Goal: Task Accomplishment & Management: Manage account settings

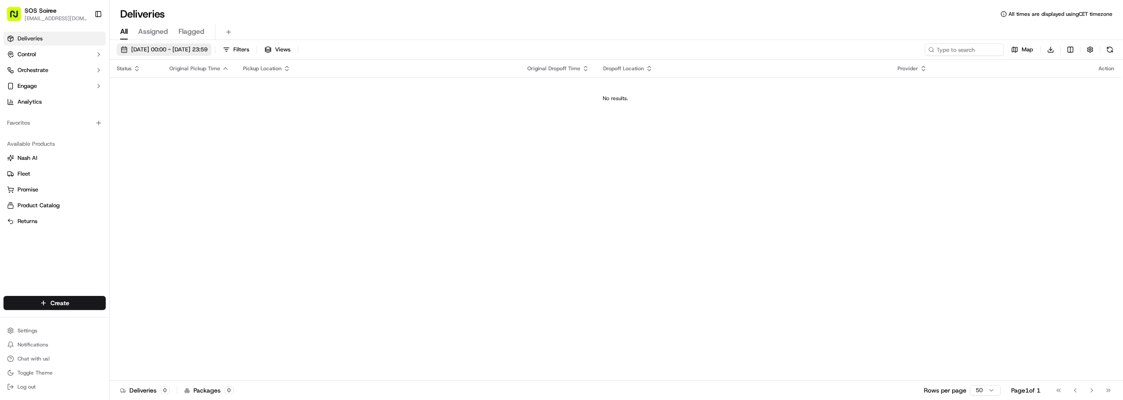
click at [208, 47] on span "[DATE] 00:00 - [DATE] 23:59" at bounding box center [169, 50] width 76 height 8
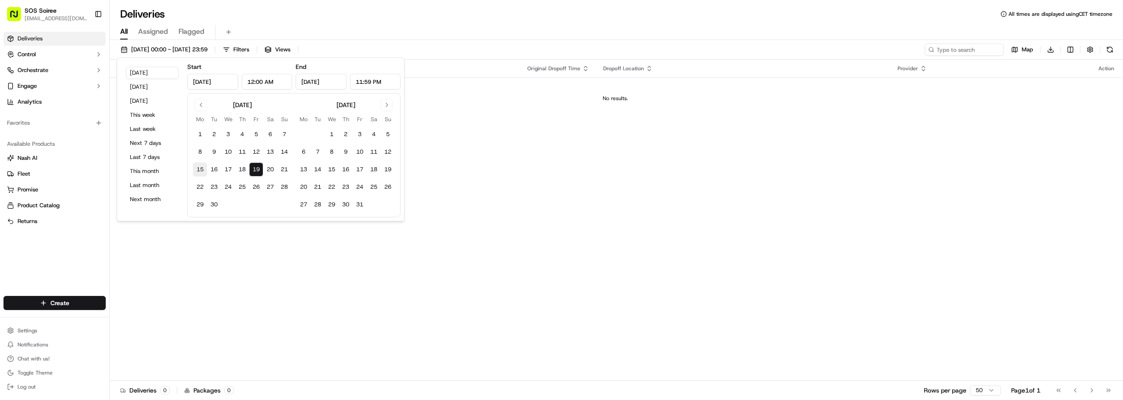
click at [204, 172] on button "15" at bounding box center [200, 169] width 14 height 14
type input "[DATE]"
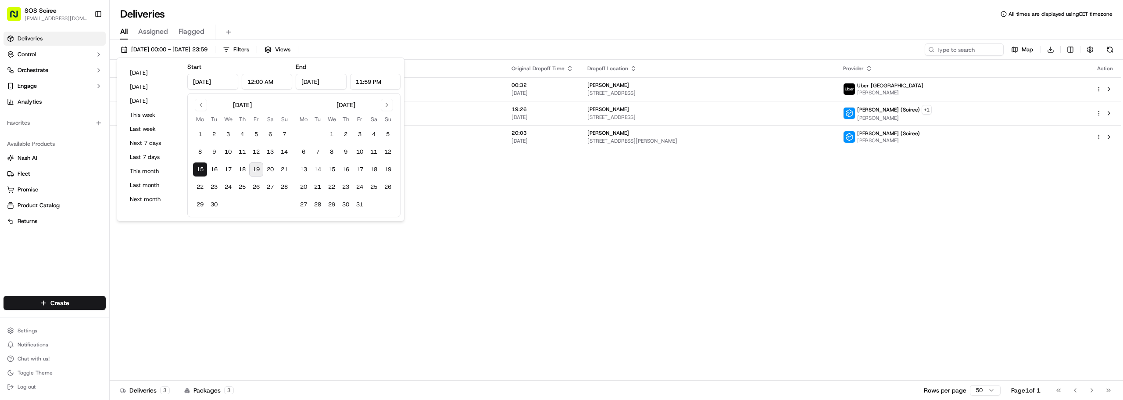
click at [256, 168] on button "19" at bounding box center [256, 169] width 14 height 14
type input "[DATE]"
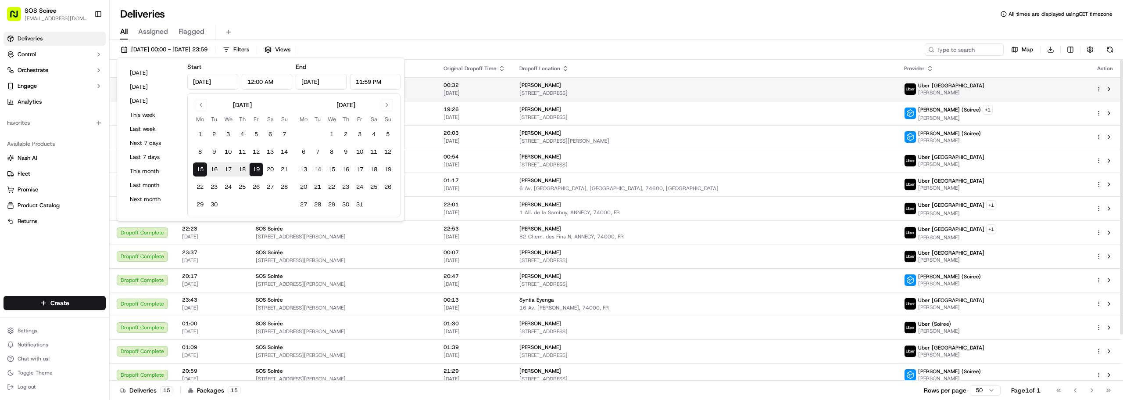
drag, startPoint x: 589, startPoint y: 15, endPoint x: 583, endPoint y: 87, distance: 72.2
click at [590, 15] on div "Deliveries All times are displayed using CET timezone" at bounding box center [616, 14] width 1013 height 14
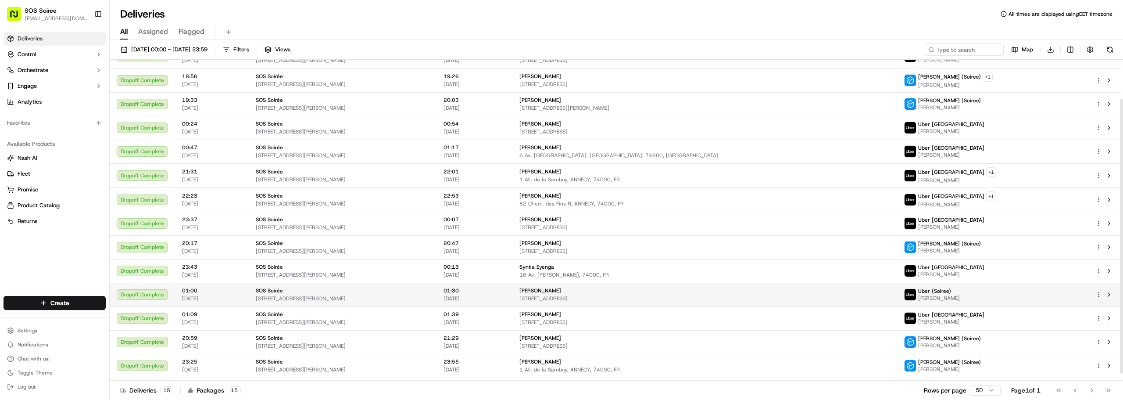
scroll to position [54, 0]
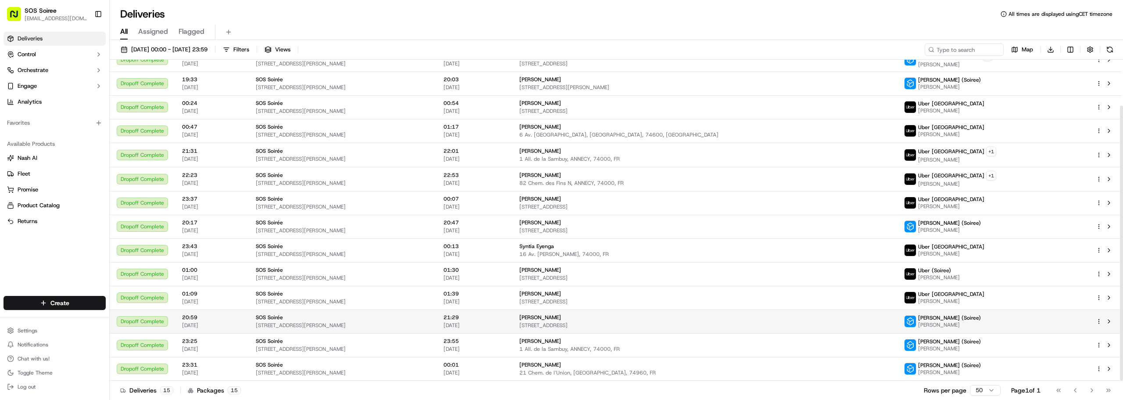
click at [649, 329] on td "[PERSON_NAME] [STREET_ADDRESS]" at bounding box center [704, 321] width 385 height 24
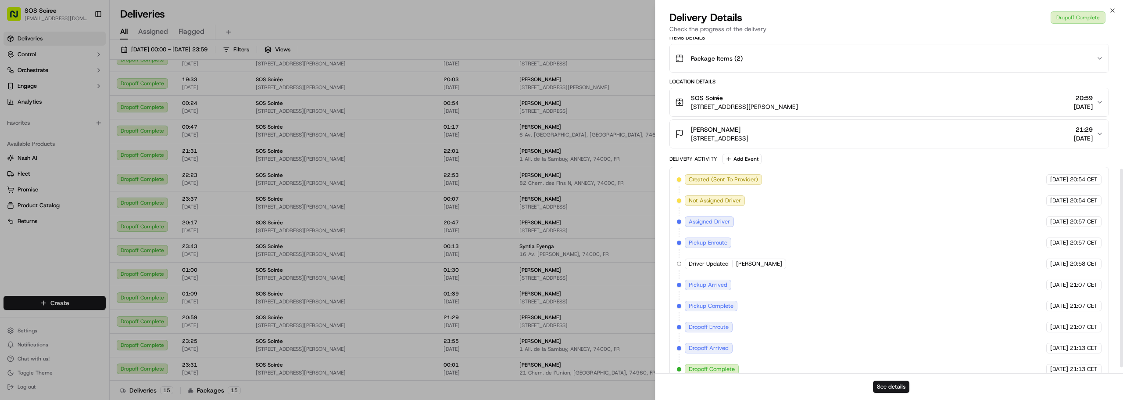
scroll to position [233, 0]
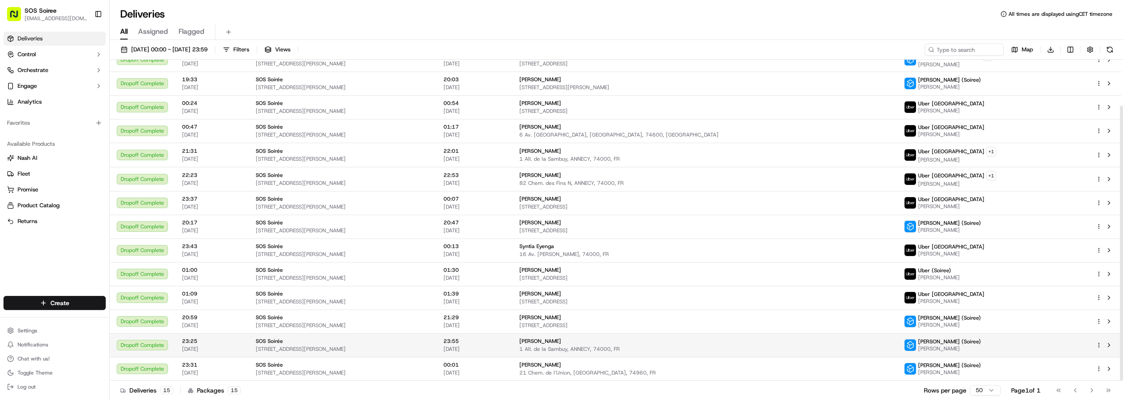
click at [658, 334] on td "[PERSON_NAME] 1 All. de la Sambuy, ANNECY, 74000, FR" at bounding box center [704, 345] width 385 height 24
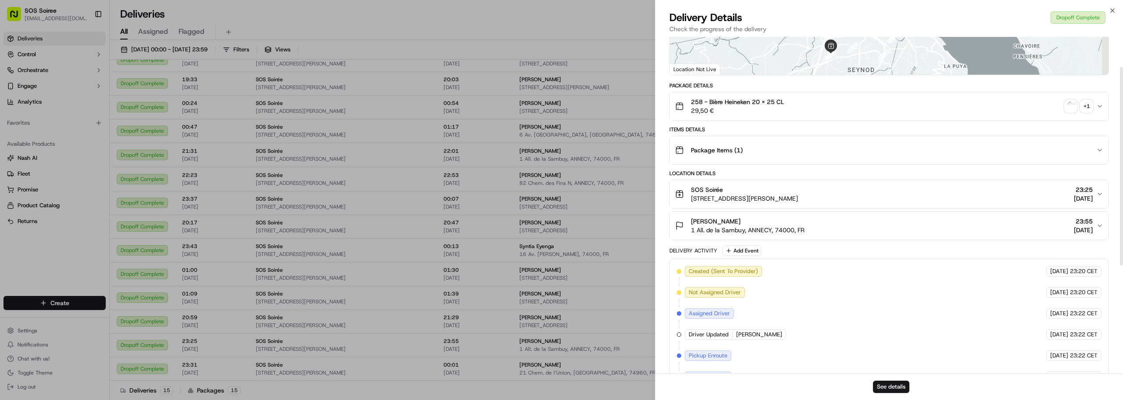
scroll to position [219, 0]
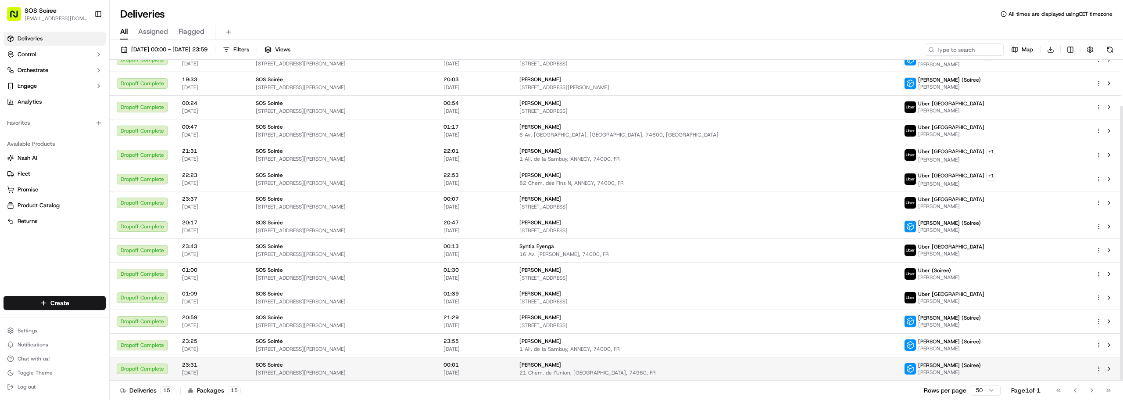
click at [662, 372] on span "21 Chem. de l’Union, [GEOGRAPHIC_DATA], 74960, FR" at bounding box center [704, 372] width 371 height 7
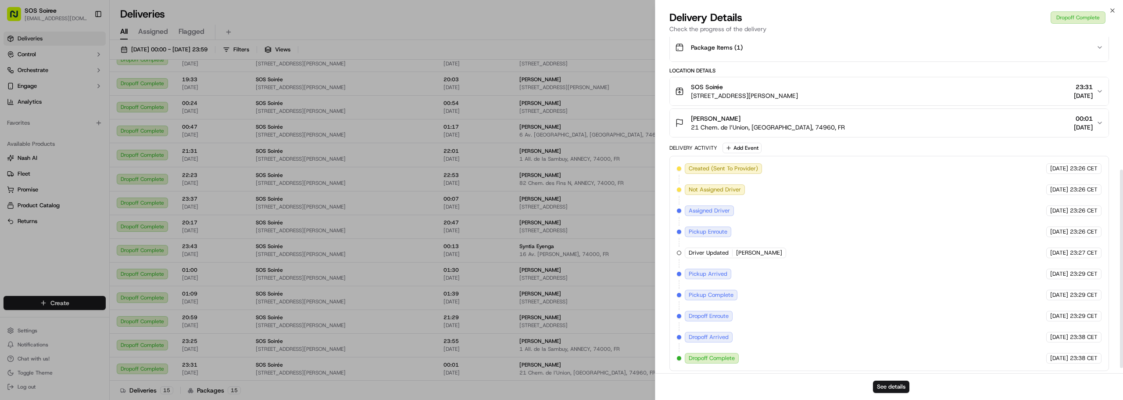
scroll to position [233, 0]
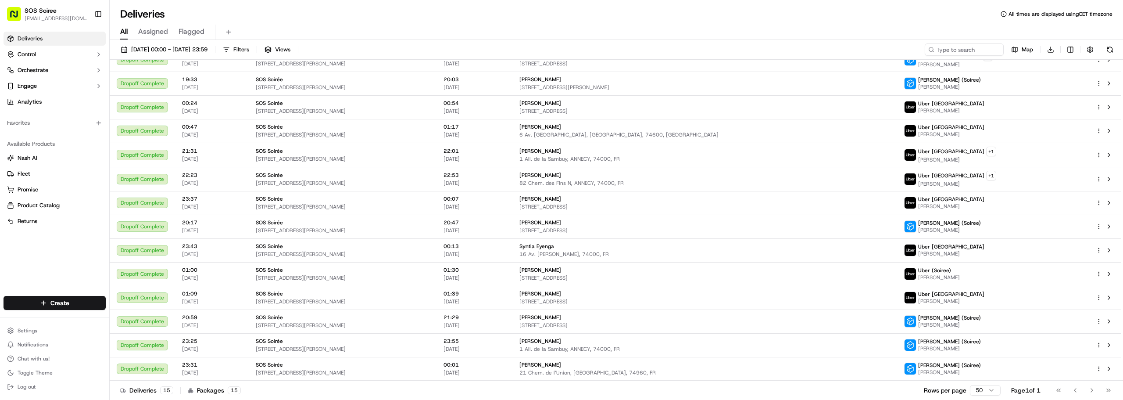
click at [47, 336] on ul "Settings Notifications Chat with us! Toggle Theme Log out" at bounding box center [55, 358] width 102 height 68
click at [52, 328] on html "SOS Soiree [EMAIL_ADDRESS][DOMAIN_NAME] Toggle Sidebar Deliveries Control Orche…" at bounding box center [561, 200] width 1123 height 400
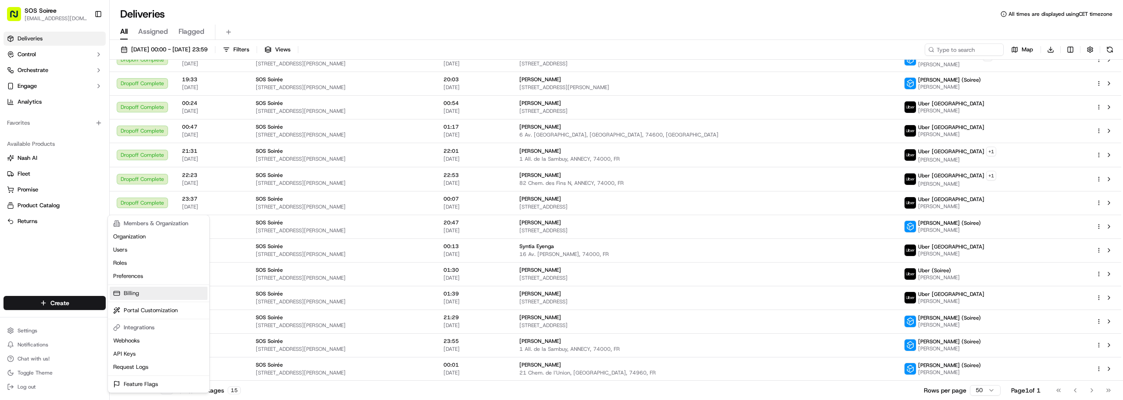
click at [156, 292] on link "Billing" at bounding box center [159, 292] width 98 height 13
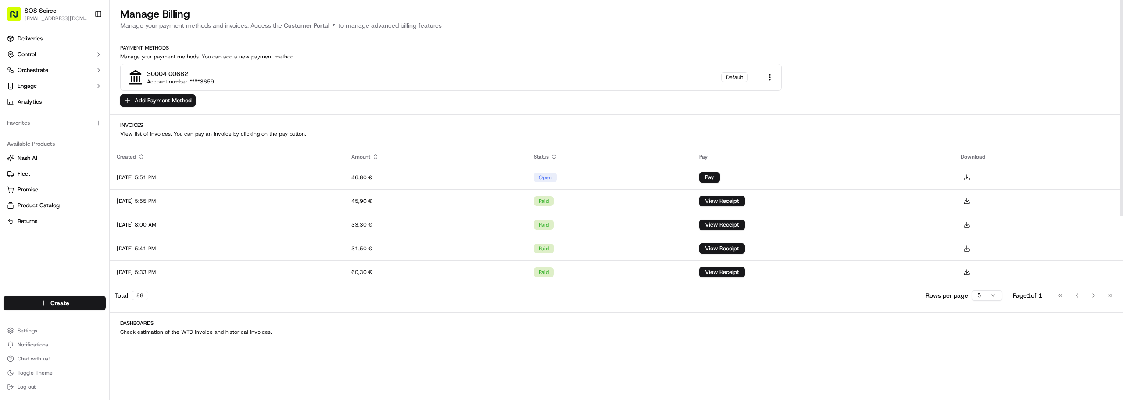
click at [993, 297] on html "SOS Soiree [EMAIL_ADDRESS][DOMAIN_NAME] Toggle Sidebar Deliveries Control Orche…" at bounding box center [561, 200] width 1123 height 400
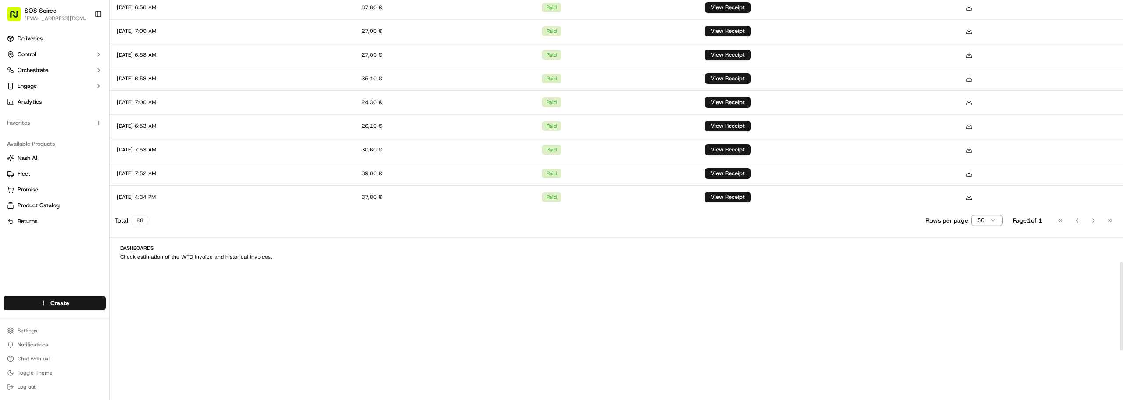
scroll to position [1141, 0]
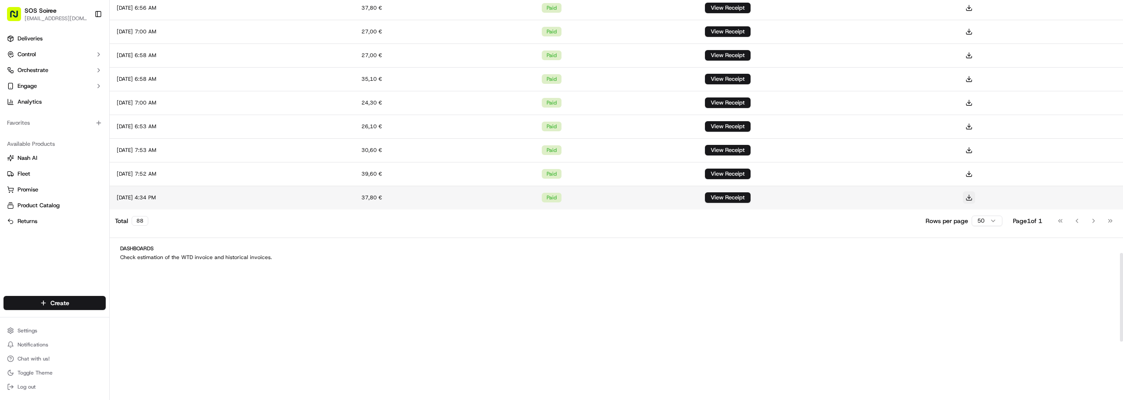
click at [975, 197] on button at bounding box center [969, 197] width 12 height 12
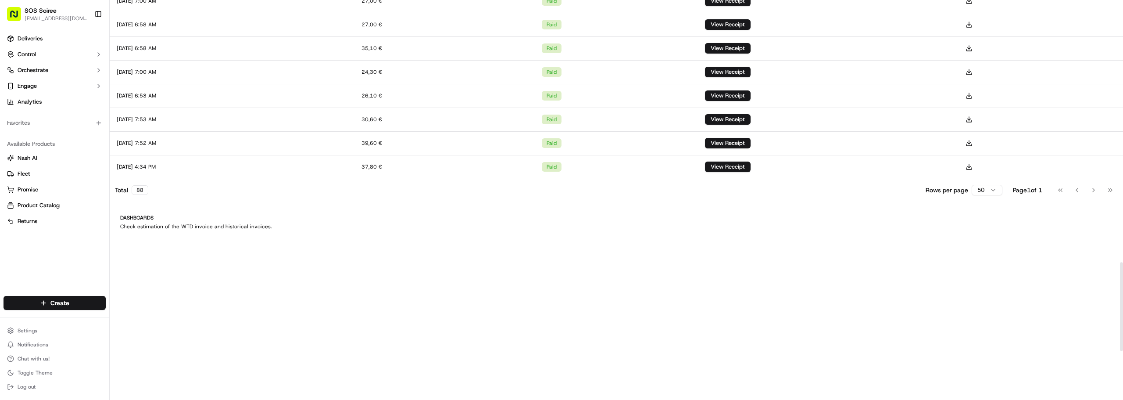
scroll to position [1185, 0]
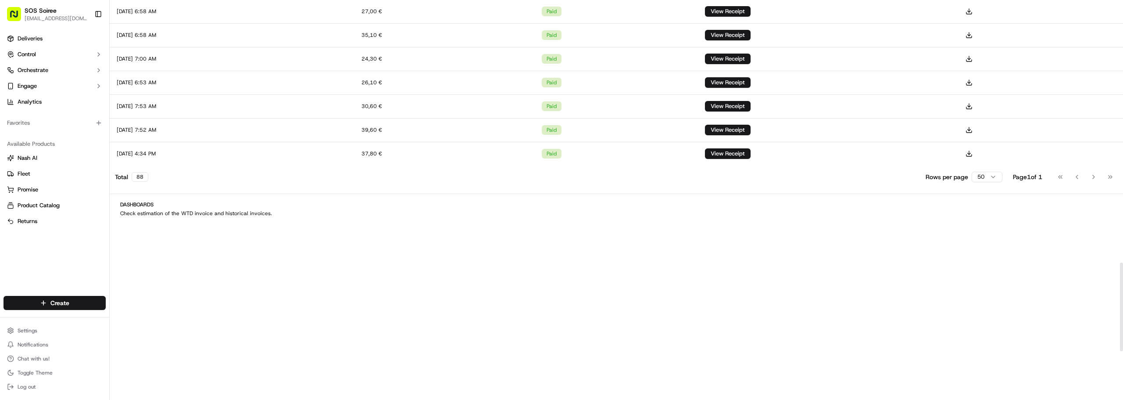
click at [1096, 177] on div "Go to first page Go to previous page Go to next page Go to last page" at bounding box center [1085, 177] width 65 height 12
click at [992, 181] on html "SOS Soiree [EMAIL_ADDRESS][DOMAIN_NAME] Toggle Sidebar Deliveries Control Orche…" at bounding box center [561, 200] width 1123 height 400
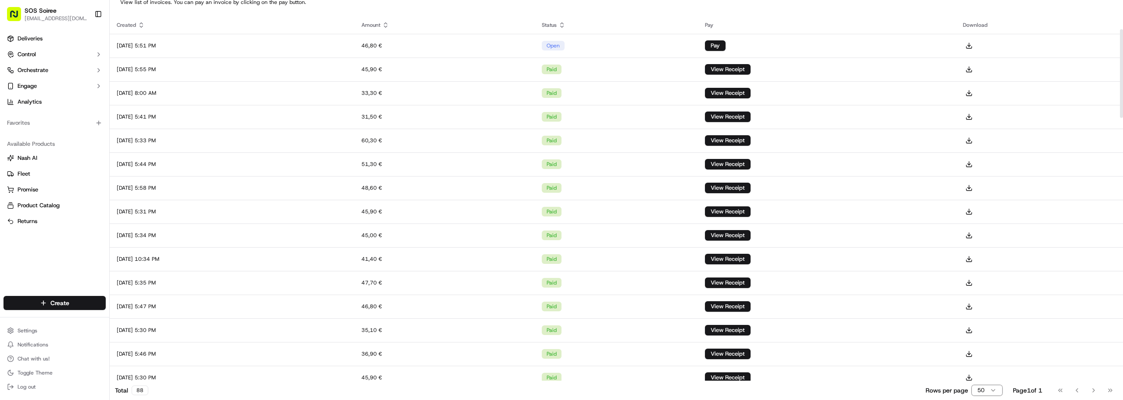
scroll to position [0, 0]
